Goal: Task Accomplishment & Management: Manage account settings

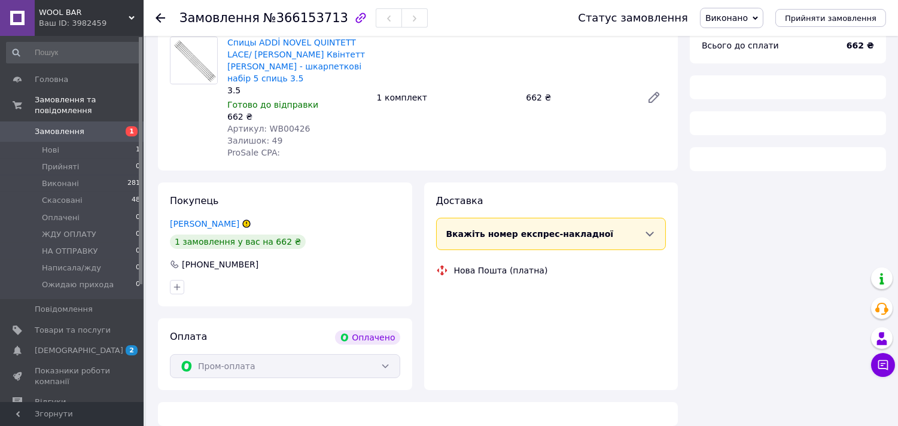
scroll to position [417, 0]
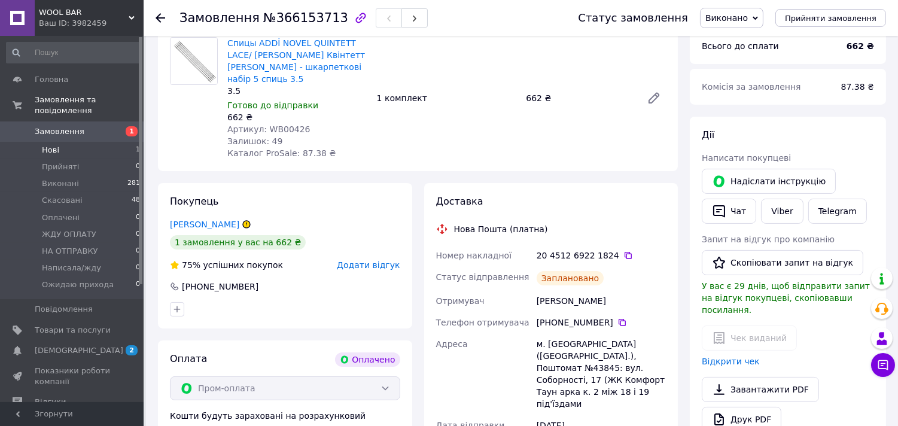
click at [53, 145] on span "Нові" at bounding box center [50, 150] width 17 height 11
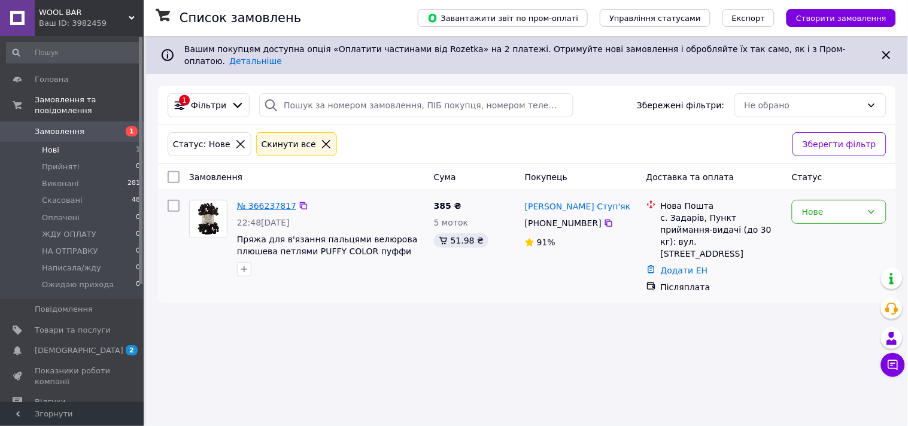
click at [262, 201] on link "№ 366237817" at bounding box center [266, 206] width 59 height 10
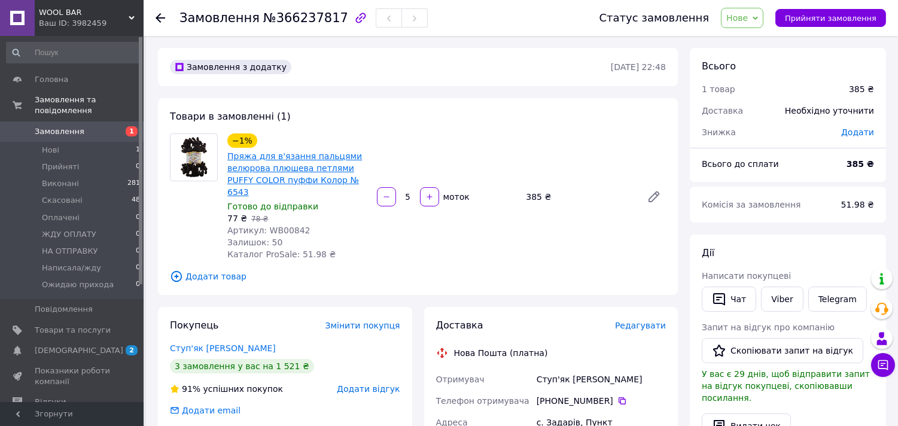
click at [288, 183] on link "Пряжа для в'язання пальцями велюрова плюшева петлями PUFFY COLOR пуффи Колор № …" at bounding box center [294, 173] width 135 height 45
click at [260, 159] on link "Пряжа для в'язання пальцями велюрова плюшева петлями PUFFY COLOR пуффи Колор № …" at bounding box center [294, 173] width 135 height 45
drag, startPoint x: 52, startPoint y: 139, endPoint x: 71, endPoint y: 52, distance: 88.7
click at [52, 145] on span "Нові" at bounding box center [50, 150] width 17 height 11
